Goal: Check status

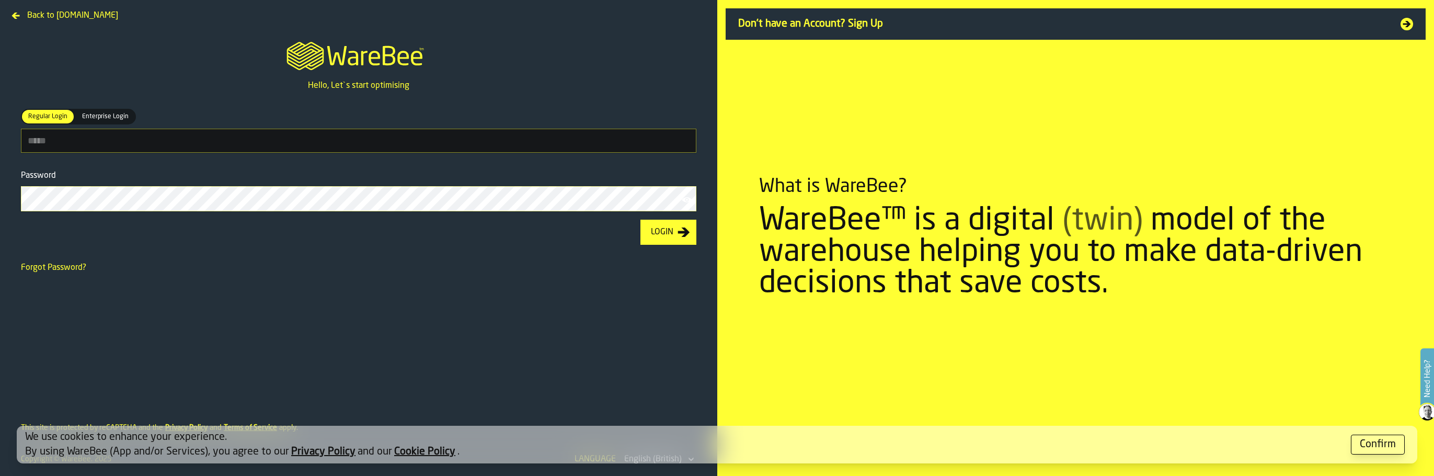
type input "**********"
click at [679, 231] on icon "button-Login" at bounding box center [683, 232] width 13 height 13
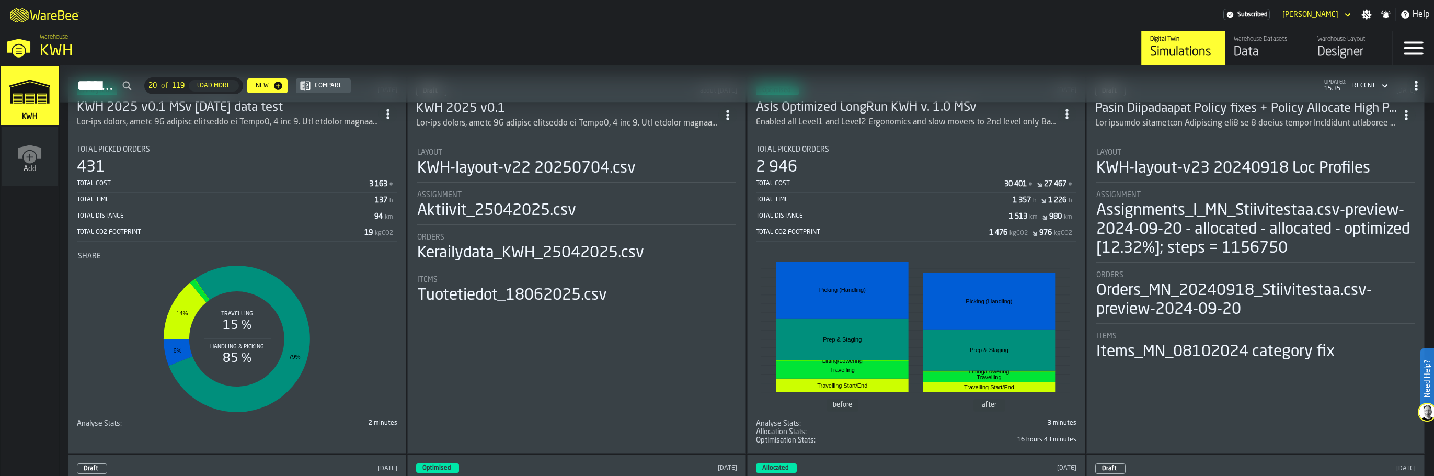
scroll to position [52, 0]
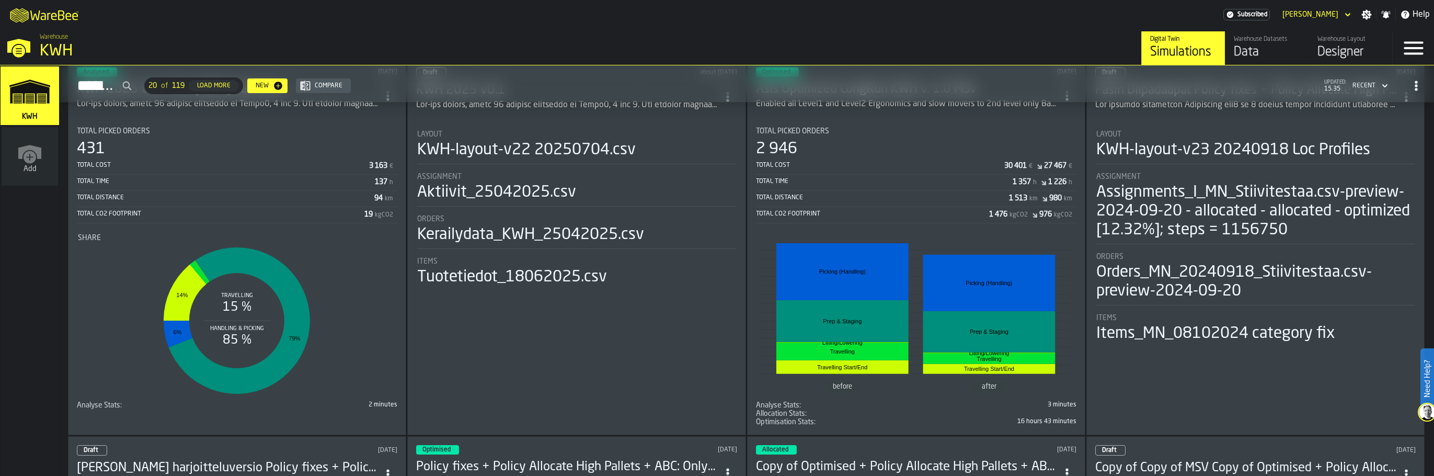
click at [802, 213] on div "Total CO2 Footprint" at bounding box center [872, 213] width 233 height 7
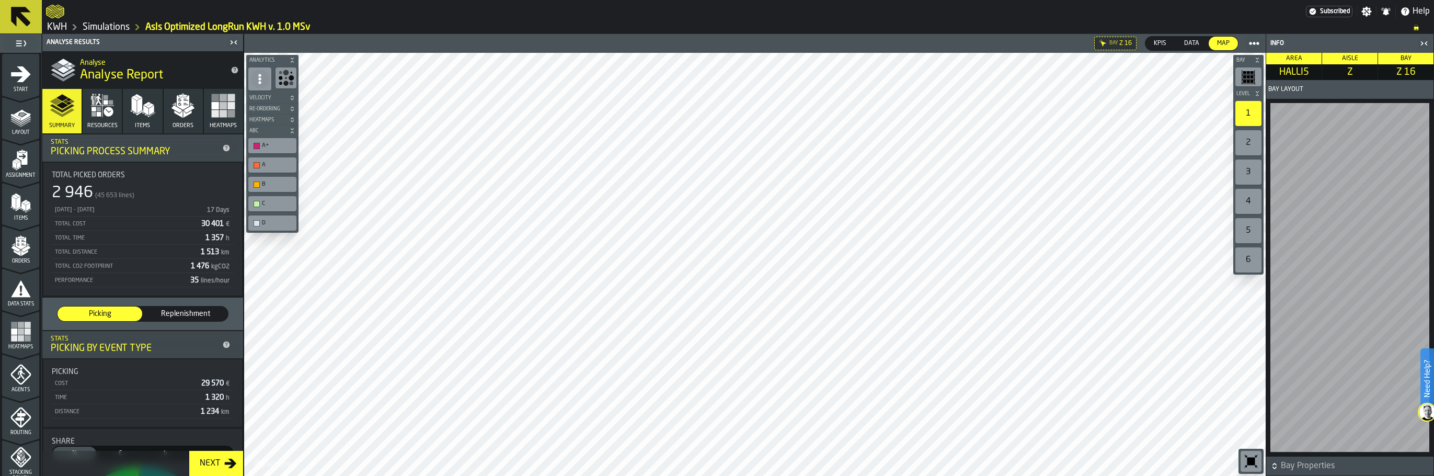
click at [1423, 41] on icon "button-toggle-Close me" at bounding box center [1424, 43] width 13 height 13
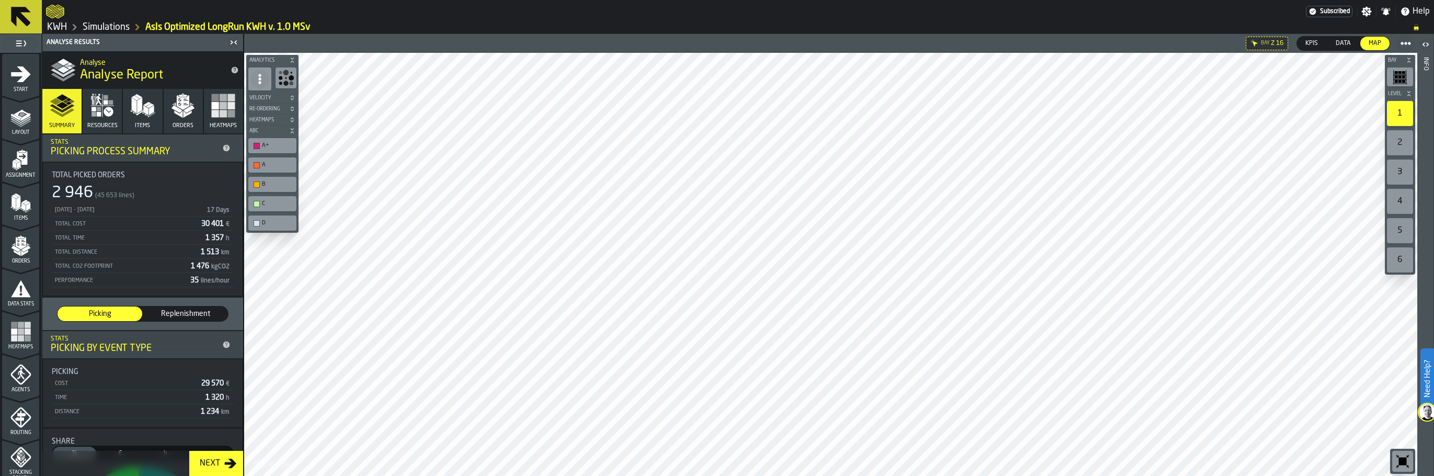
click at [15, 13] on icon at bounding box center [21, 17] width 20 height 20
